Goal: Transaction & Acquisition: Purchase product/service

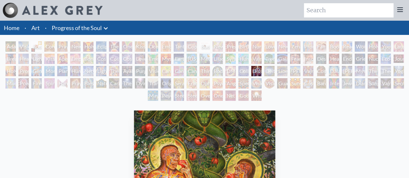
click at [262, 73] on div "Dissectional Art for Tool's Lateralus CD" at bounding box center [256, 71] width 10 height 10
click at [262, 70] on div "Dissectional Art for Tool's Lateralus CD" at bounding box center [256, 71] width 10 height 10
click at [261, 71] on div "Dissectional Art for Tool's Lateralus CD" at bounding box center [256, 71] width 10 height 10
click at [262, 75] on div "Dissectional Art for Tool's Lateralus CD" at bounding box center [256, 71] width 10 height 10
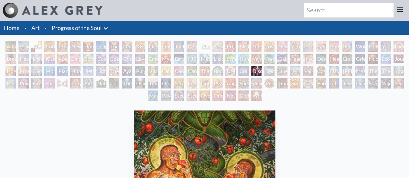
click at [262, 70] on div "Dissectional Art for Tool's Lateralus CD" at bounding box center [256, 71] width 10 height 10
click at [260, 74] on div "Dissectional Art for Tool's Lateralus CD" at bounding box center [256, 71] width 10 height 10
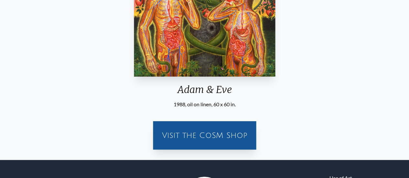
scroll to position [160, 0]
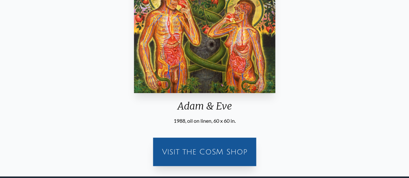
scroll to position [29, 0]
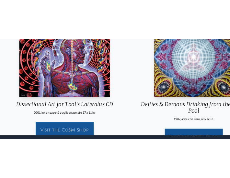
scroll to position [88, 0]
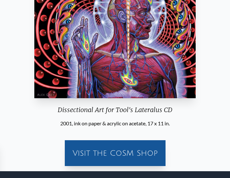
click at [118, 154] on div "Visit the CoSM Shop" at bounding box center [114, 153] width 95 height 21
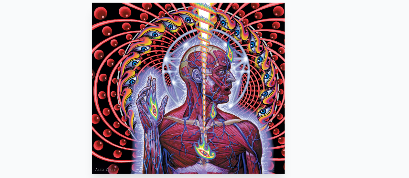
scroll to position [86, 0]
